Goal: Use online tool/utility: Utilize a website feature to perform a specific function

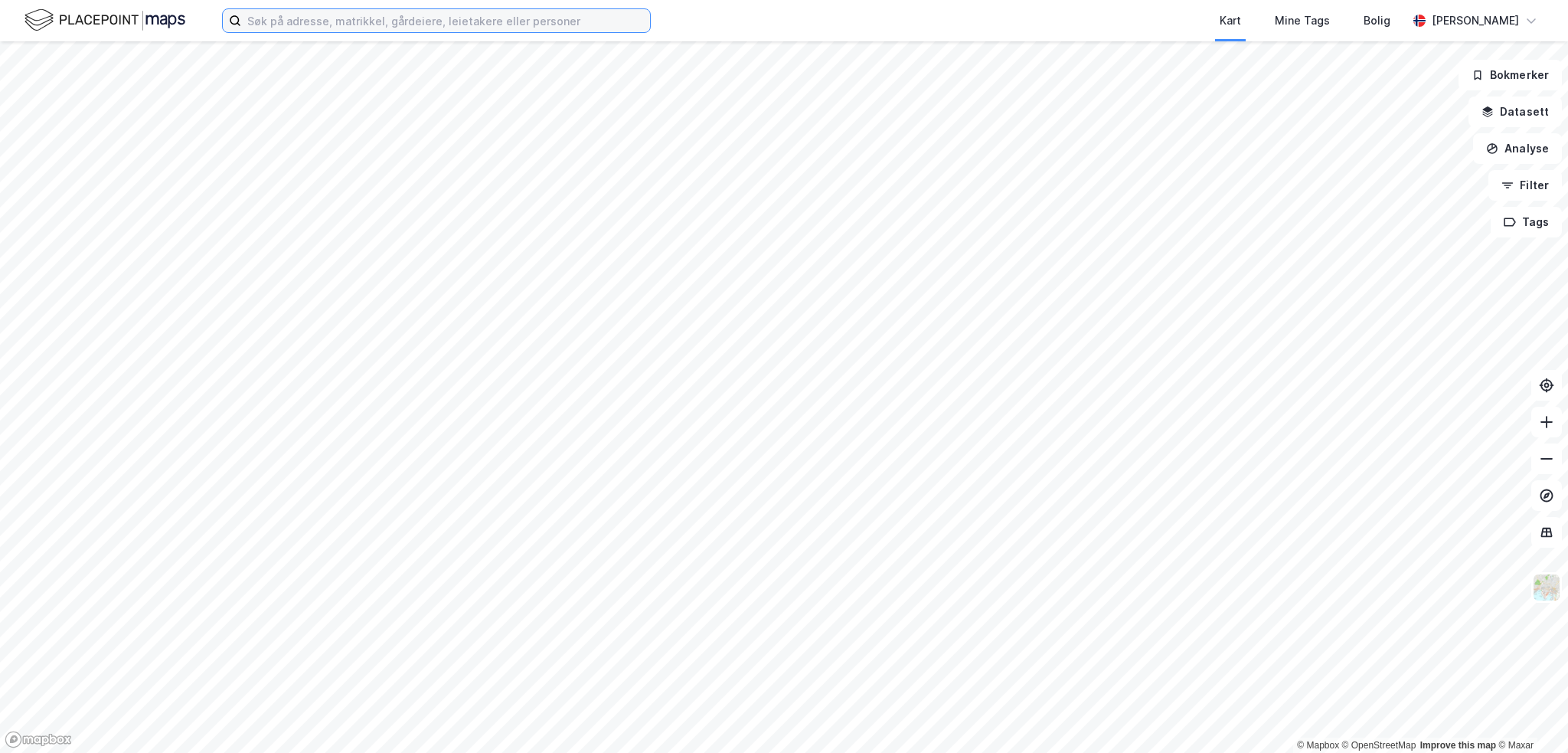
click at [276, 25] on input at bounding box center [445, 21] width 409 height 23
paste input "Navaren 9"
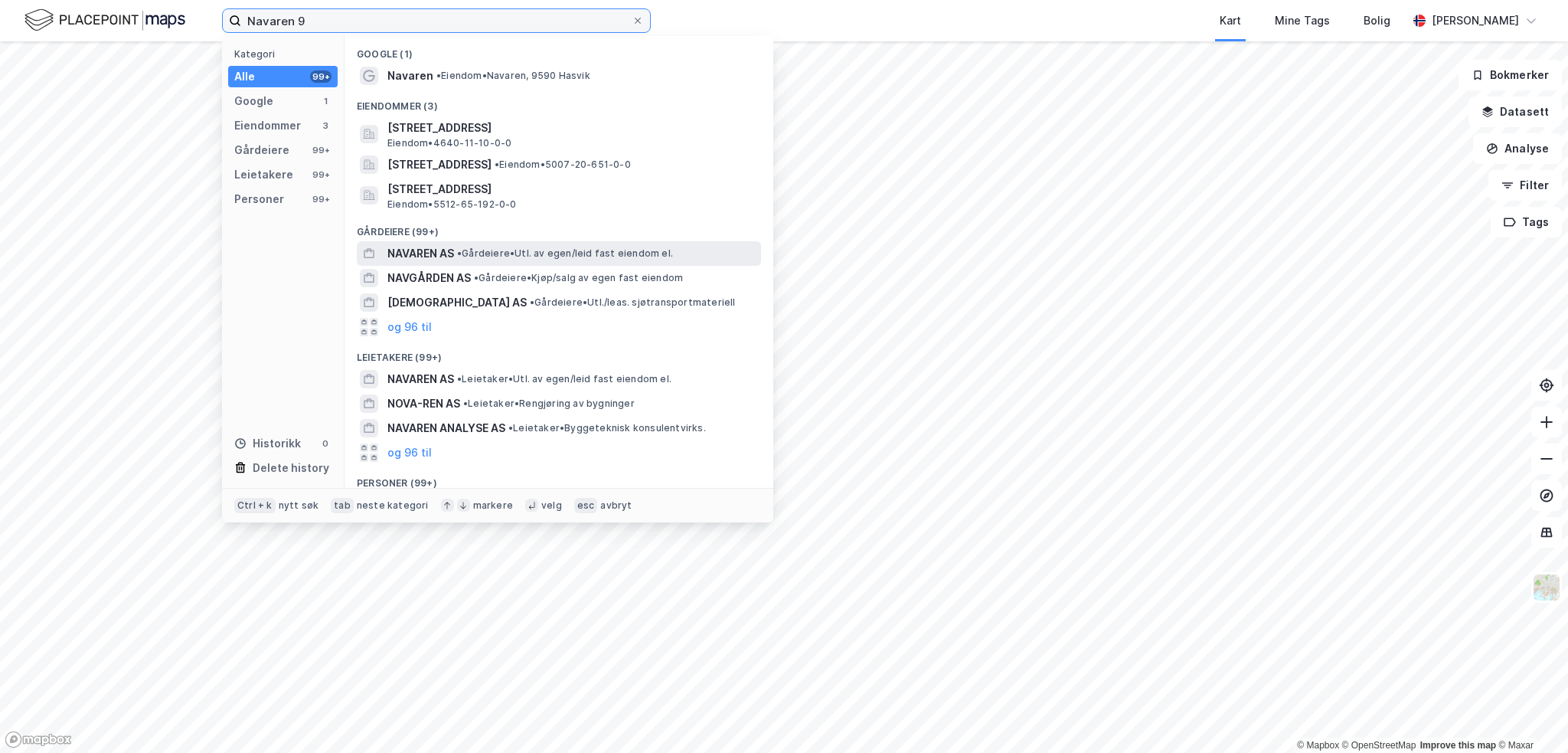
type input "Navaren 9"
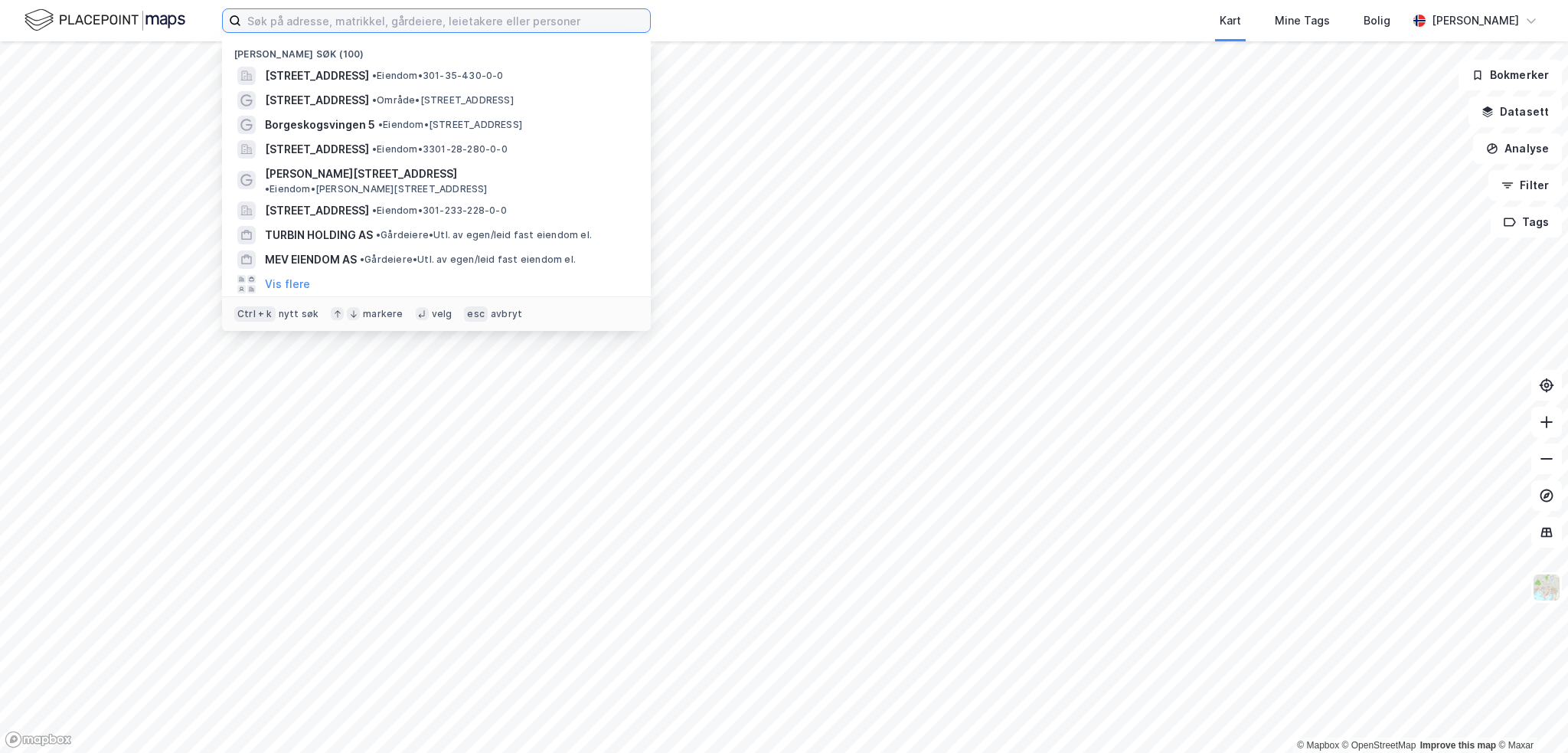
click at [346, 23] on input at bounding box center [445, 21] width 409 height 23
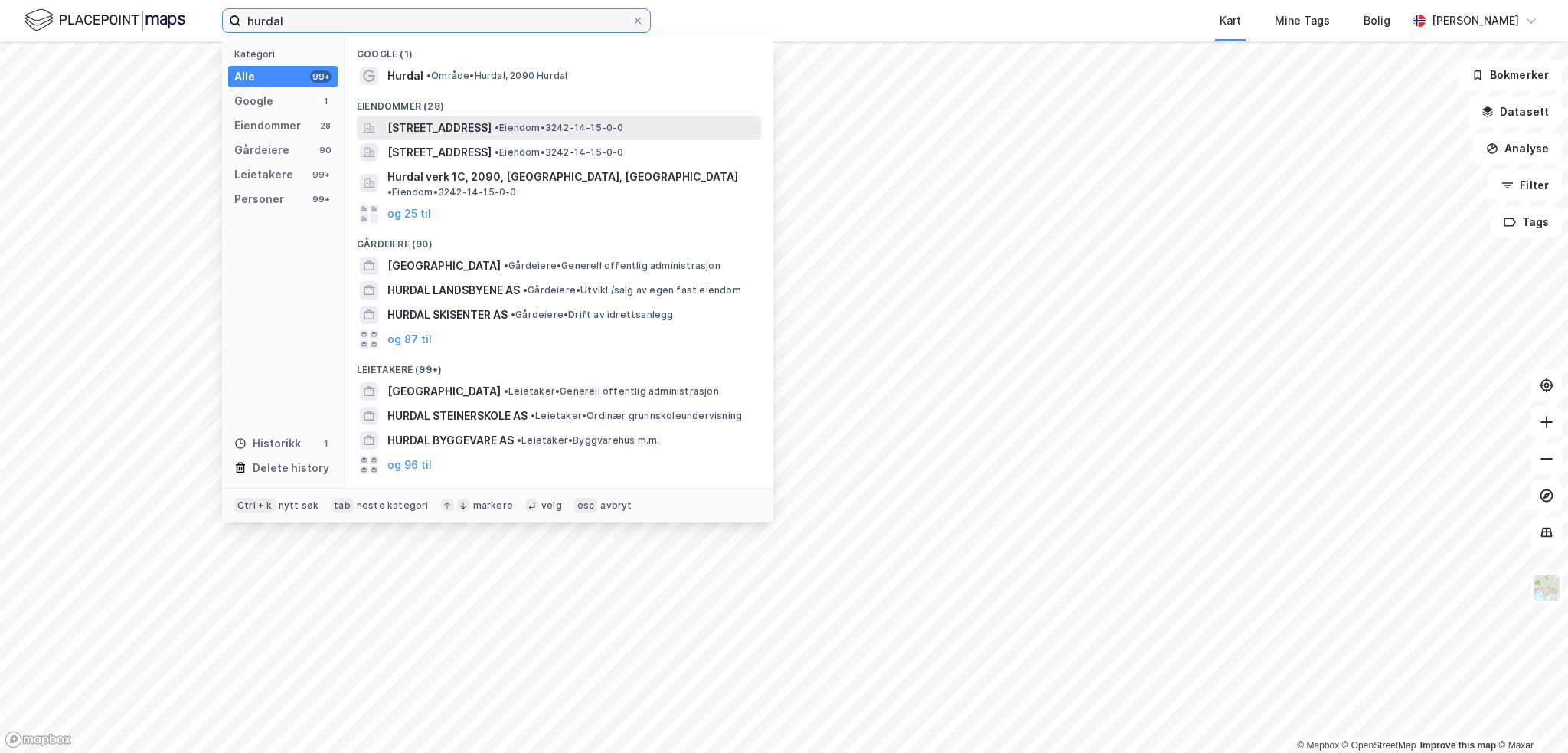
type input "hurdal"
click at [492, 133] on span "[STREET_ADDRESS]" at bounding box center [439, 128] width 104 height 19
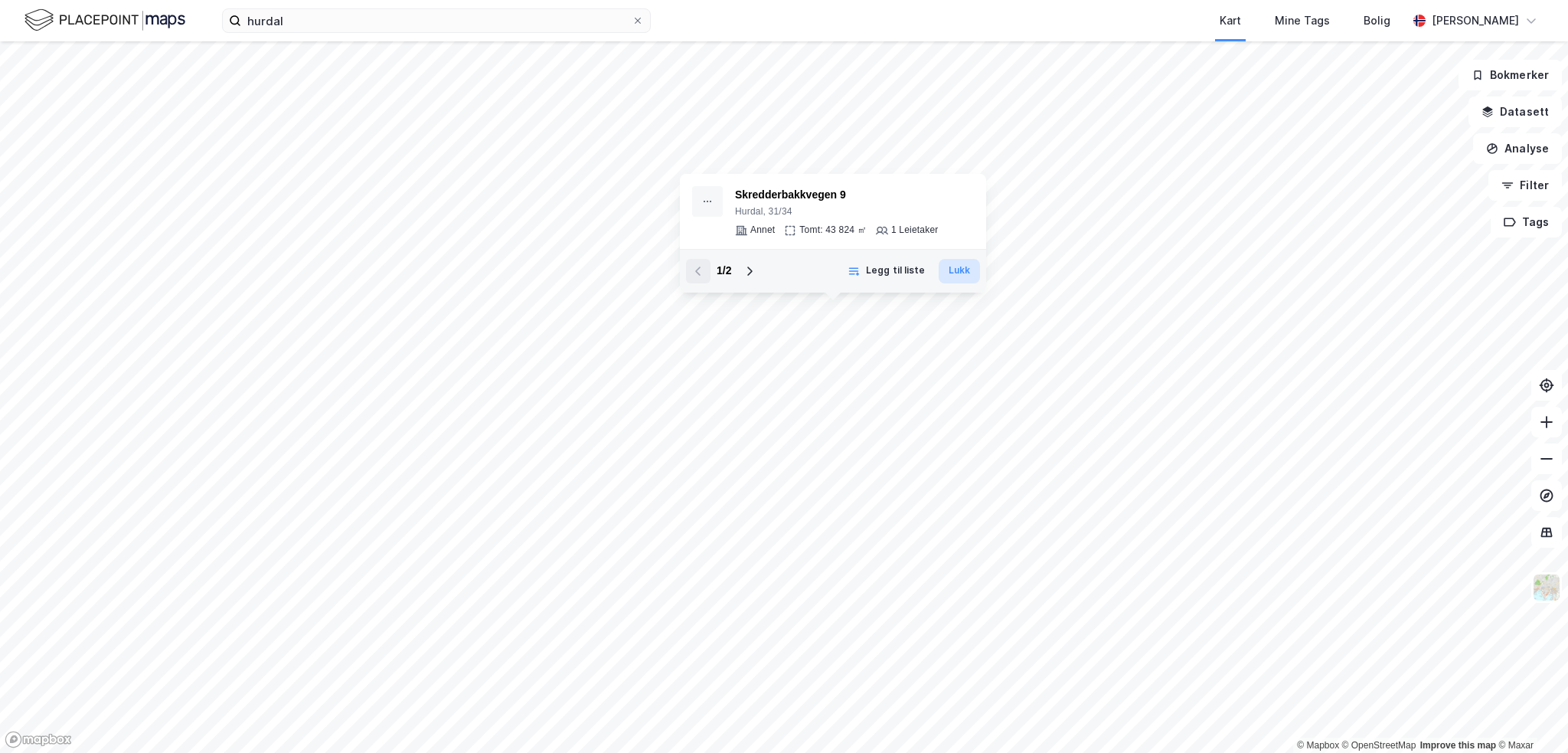
click at [956, 268] on button "Lukk" at bounding box center [959, 271] width 41 height 24
click at [1541, 150] on button "Analyse" at bounding box center [1518, 149] width 89 height 31
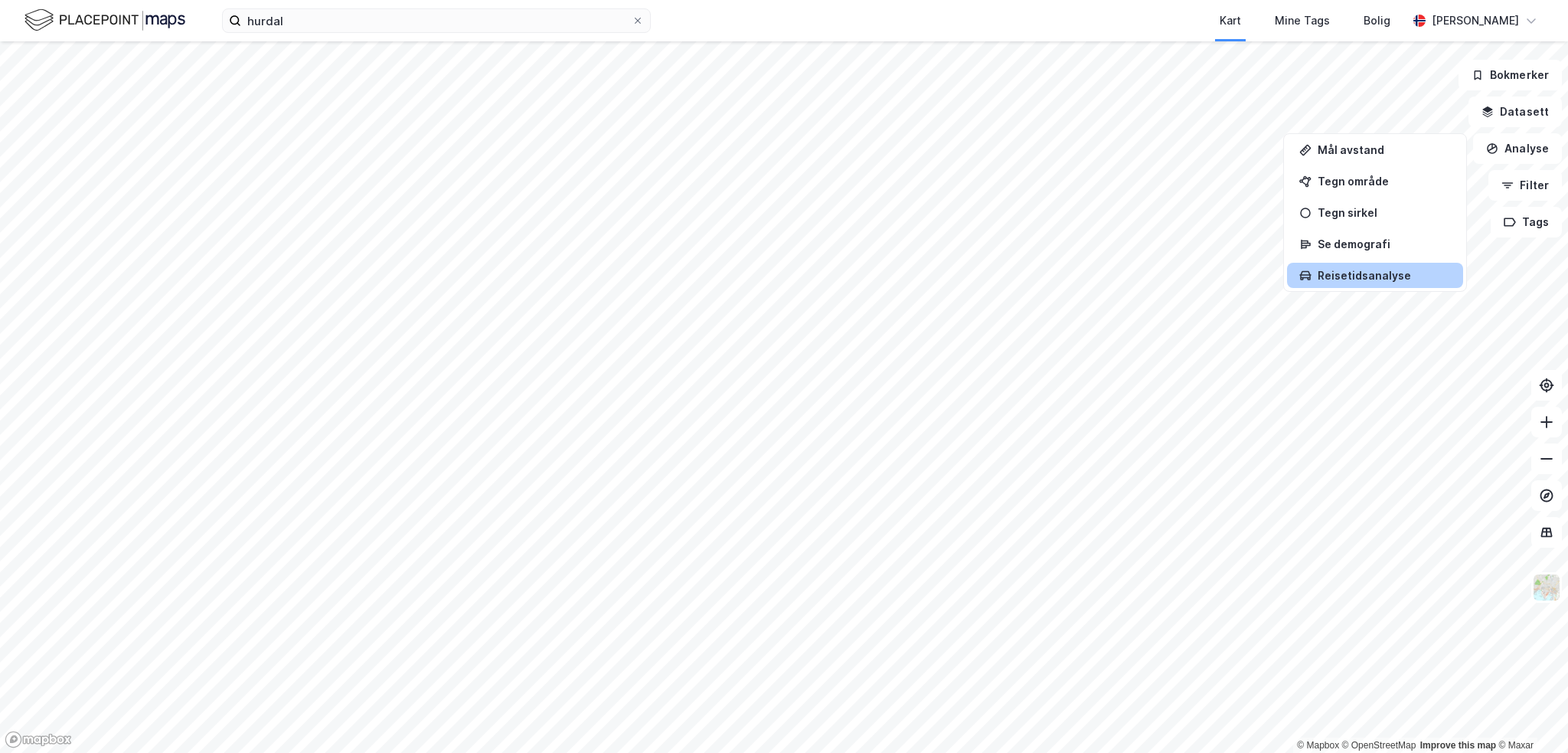
click at [1363, 278] on div "Reisetidsanalyse" at bounding box center [1385, 275] width 134 height 13
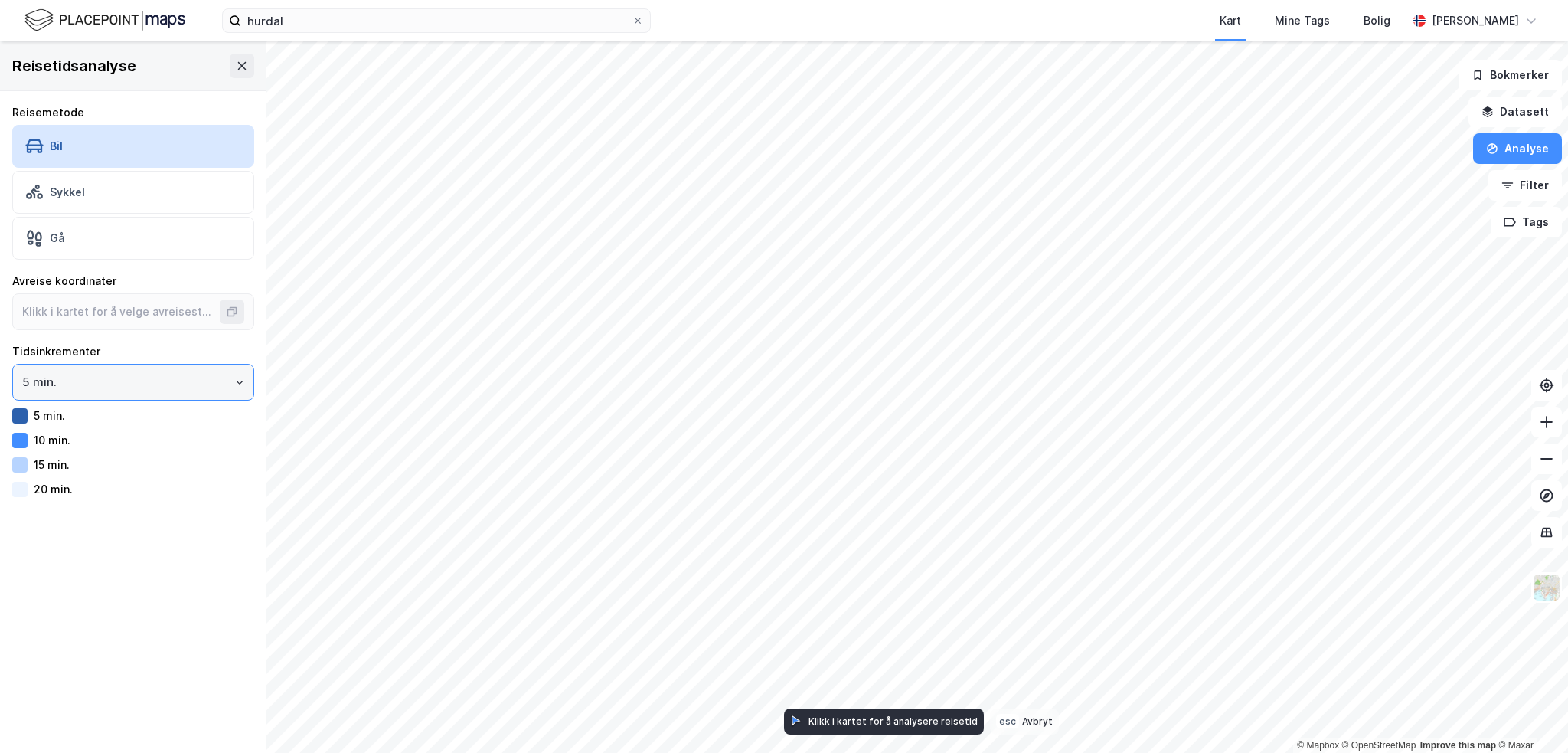
click at [73, 382] on input "5 min." at bounding box center [133, 383] width 240 height 36
click at [77, 380] on input "5 min." at bounding box center [133, 383] width 240 height 36
click at [34, 379] on input "5 min." at bounding box center [133, 383] width 240 height 36
click at [28, 382] on input "5 min." at bounding box center [133, 383] width 240 height 36
click at [65, 479] on li "15 min." at bounding box center [127, 471] width 231 height 28
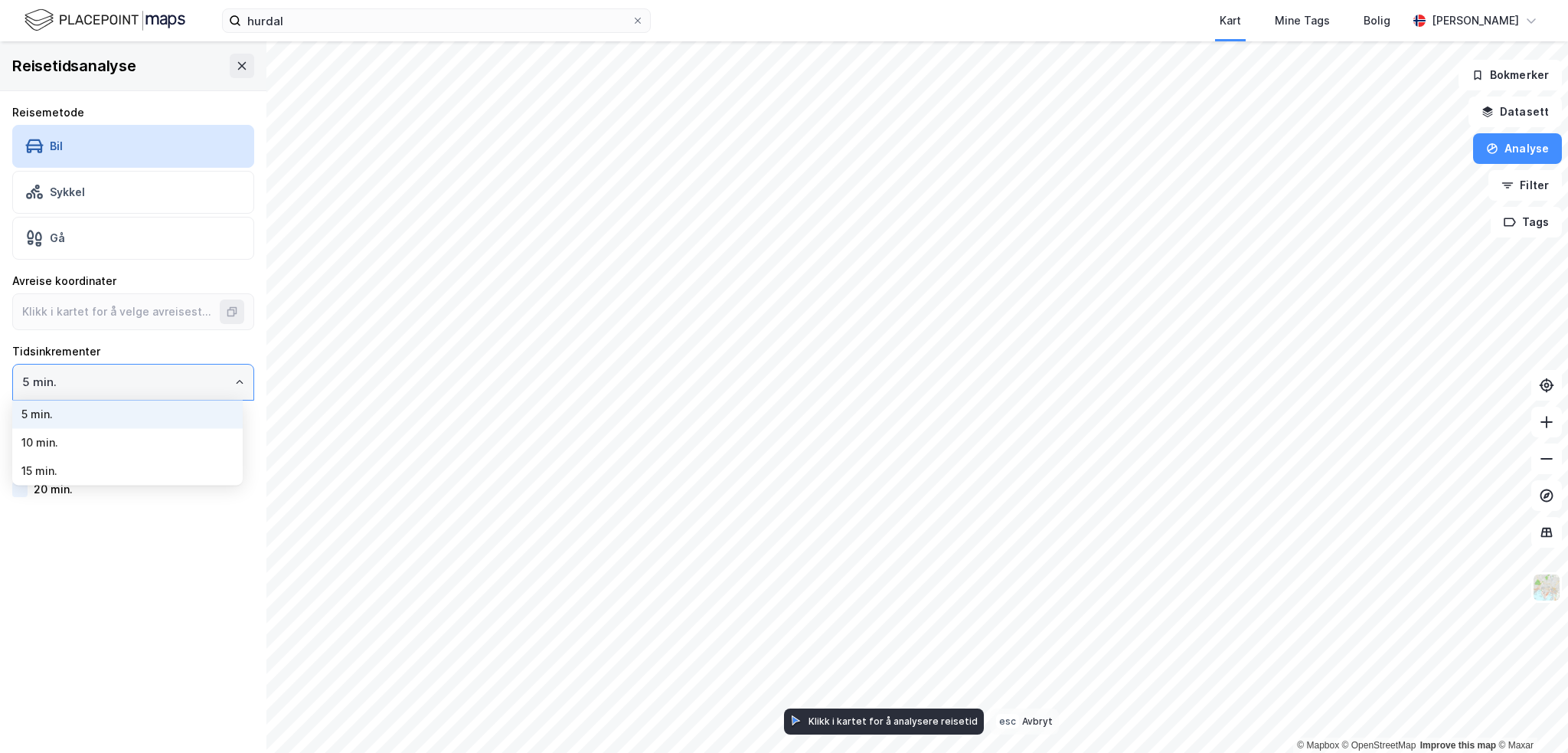
type input "15 min."
click at [48, 485] on div "60 min." at bounding box center [53, 489] width 39 height 13
type input "60.40217019899845, 11.052336813144308"
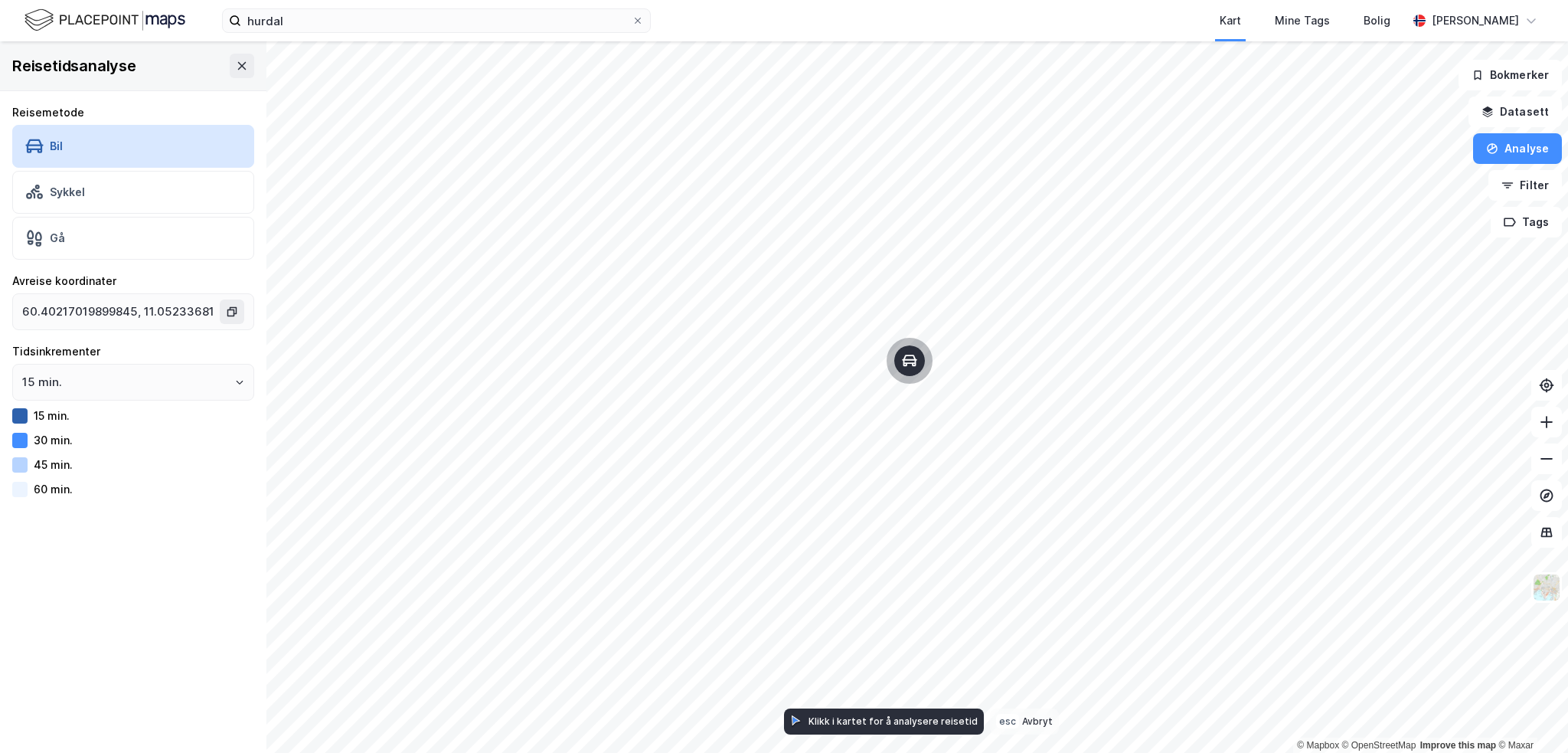
click at [827, 719] on div "Klikk i kartet for å analysere reisetid" at bounding box center [893, 721] width 169 height 11
click at [798, 721] on g at bounding box center [797, 721] width 7 height 9
click at [1503, 152] on button "Analyse" at bounding box center [1518, 149] width 89 height 31
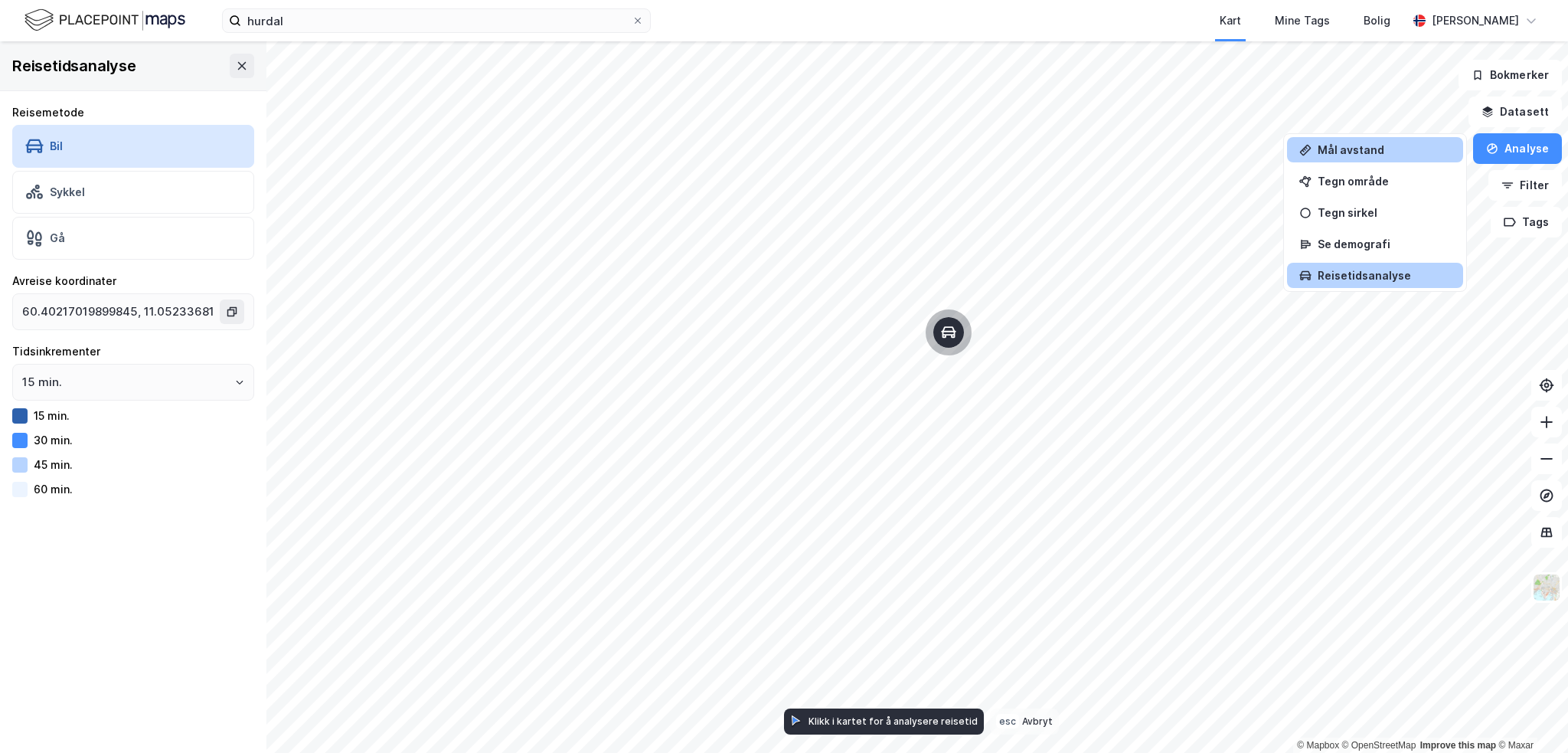
click at [1404, 154] on div "Mål avstand" at bounding box center [1385, 150] width 134 height 13
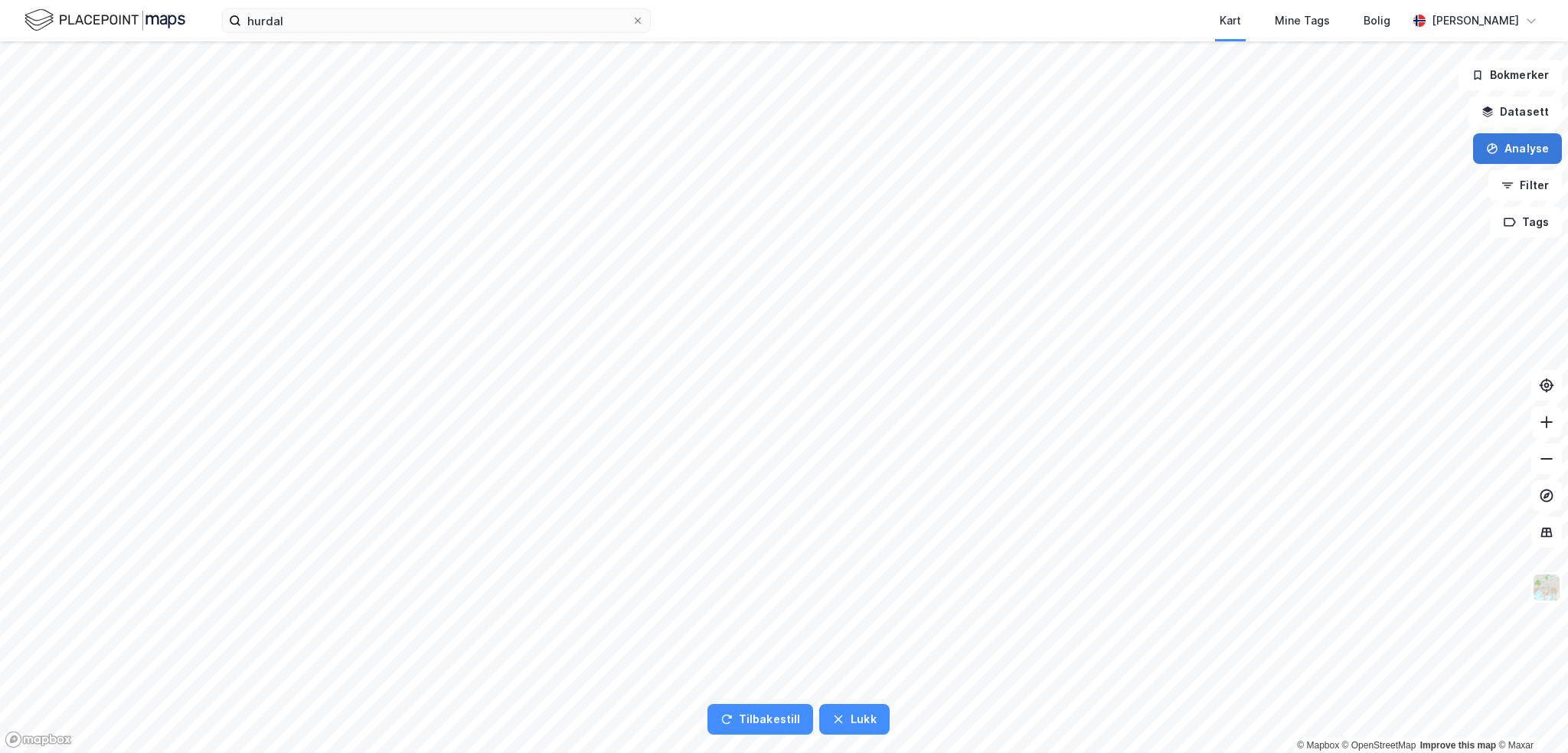
click at [1513, 149] on button "Analyse" at bounding box center [1518, 149] width 89 height 31
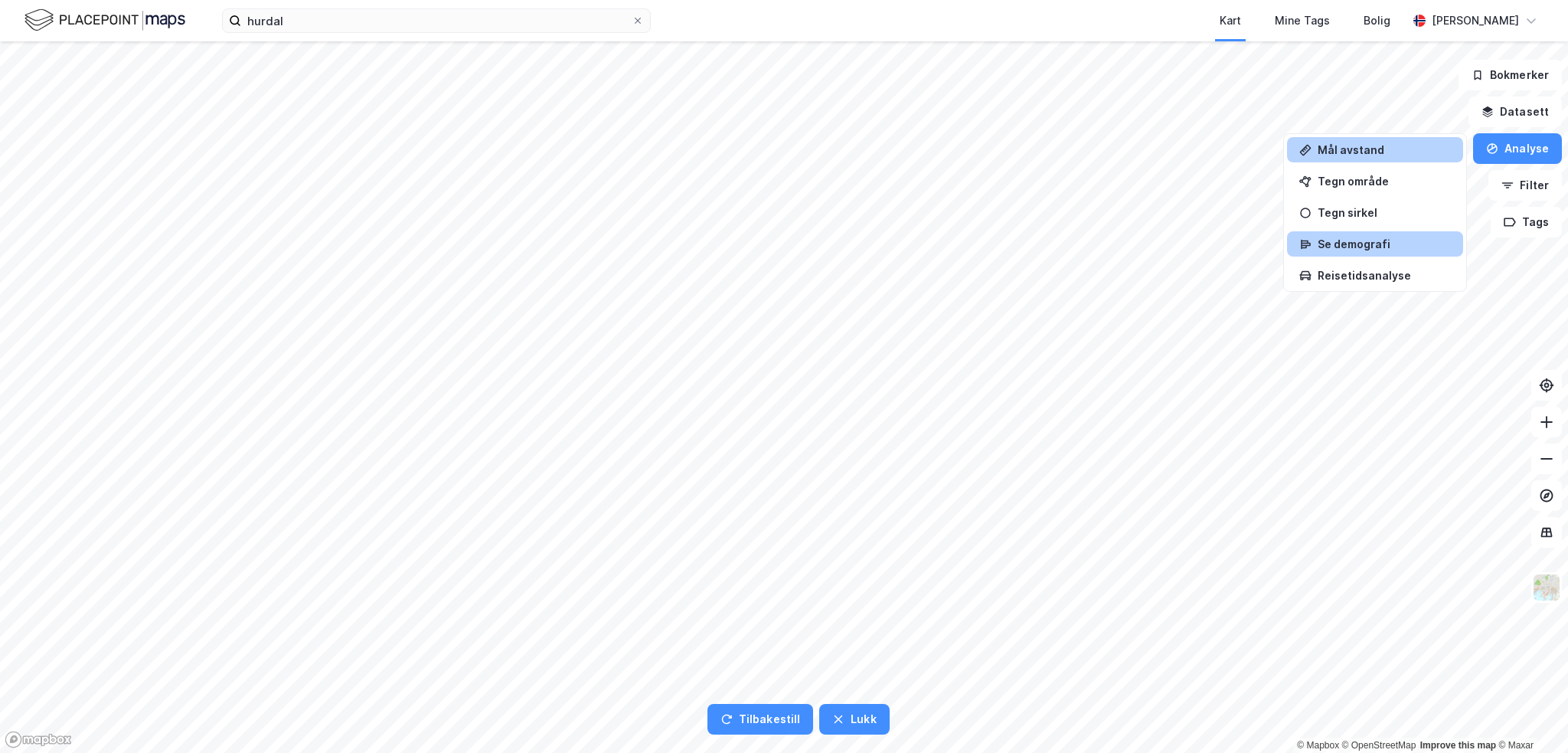
click at [1410, 248] on div "Se demografi" at bounding box center [1385, 244] width 134 height 13
